Goal: Task Accomplishment & Management: Manage account settings

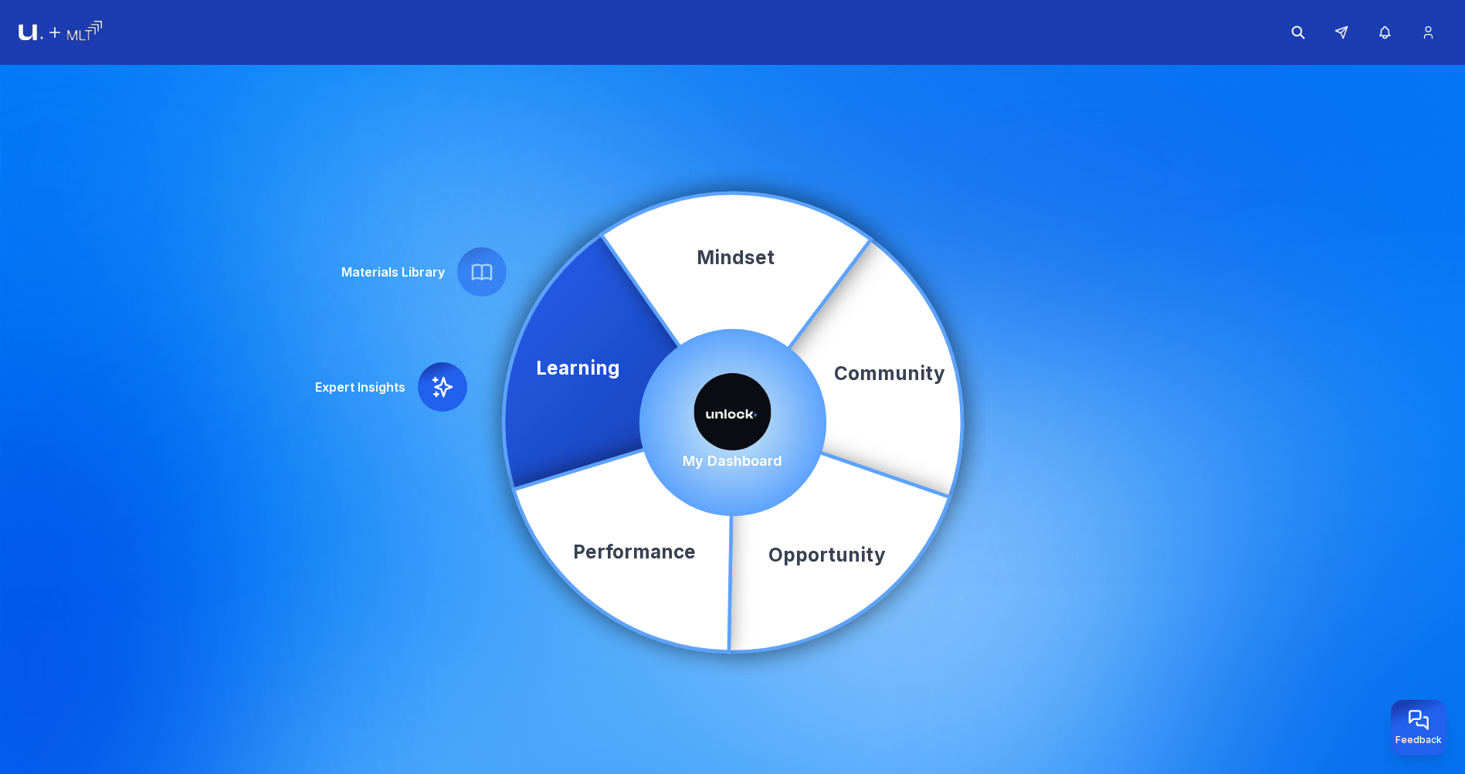
click at [724, 398] on img at bounding box center [732, 411] width 77 height 77
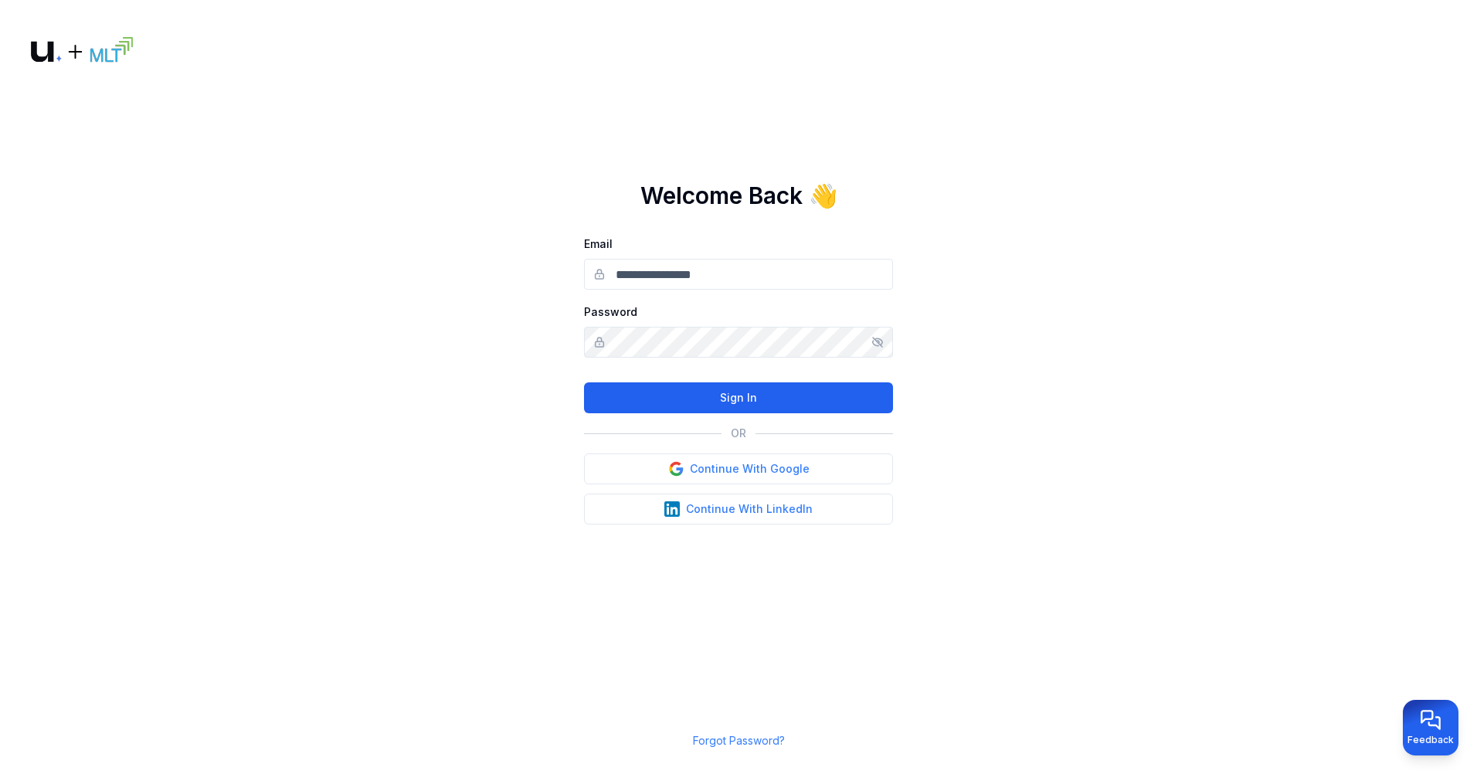
type input "**********"
click at [699, 392] on button "Sign In" at bounding box center [738, 397] width 309 height 31
